Goal: Information Seeking & Learning: Check status

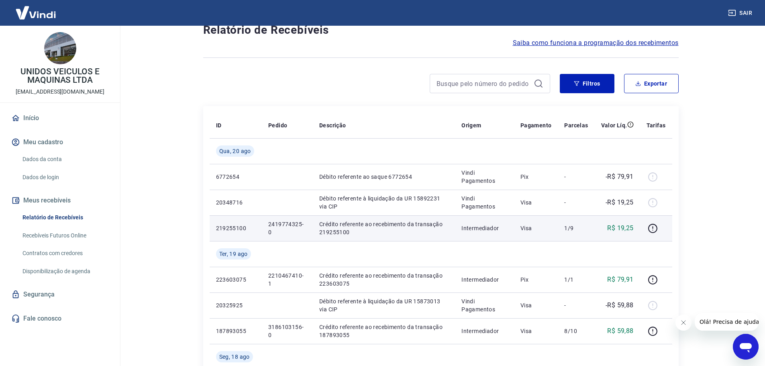
scroll to position [40, 0]
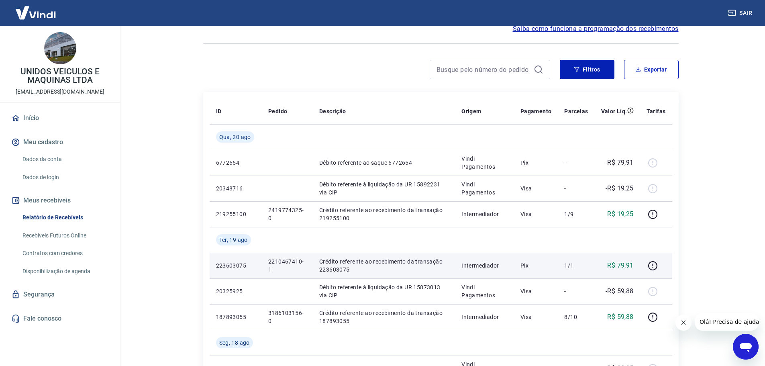
click at [285, 261] on p "2210467410-1" at bounding box center [287, 265] width 38 height 16
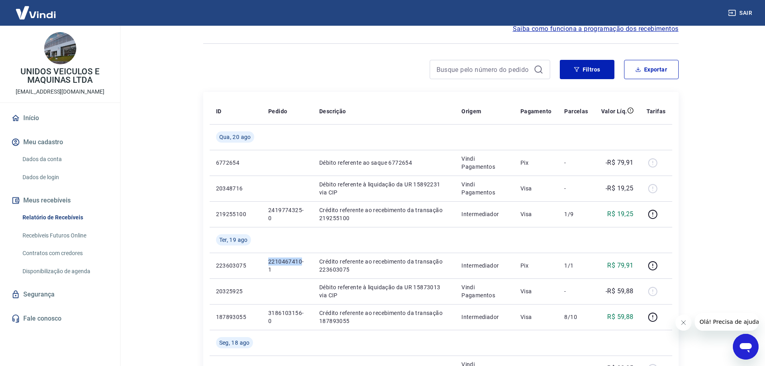
copy p "2210467410"
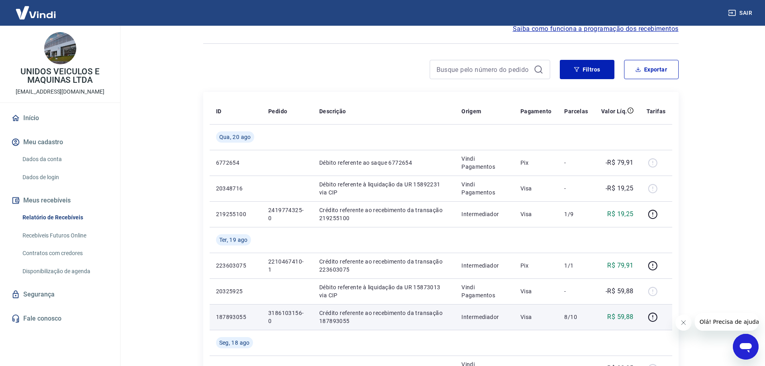
click at [291, 309] on p "3186103156-0" at bounding box center [287, 317] width 38 height 16
click at [285, 311] on p "3186103156-0" at bounding box center [287, 317] width 38 height 16
click at [279, 310] on p "3186103156-0" at bounding box center [287, 317] width 38 height 16
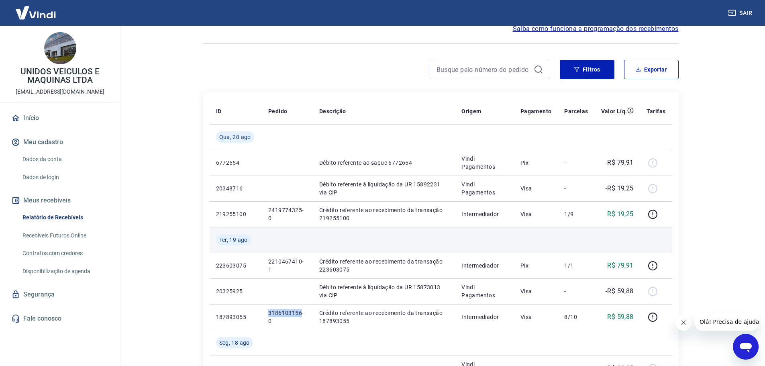
copy p "3186103156"
